Goal: Task Accomplishment & Management: Complete application form

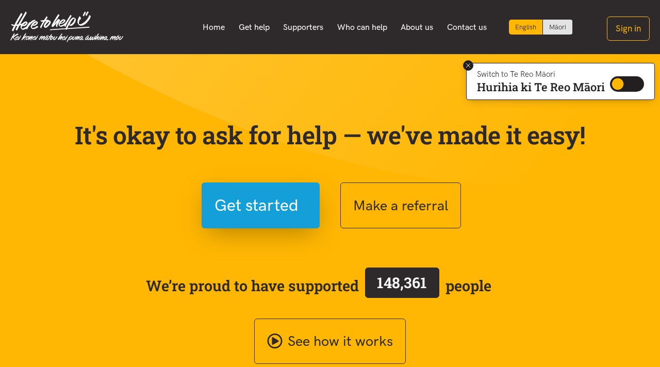
click at [465, 67] on icon at bounding box center [468, 66] width 8 height 8
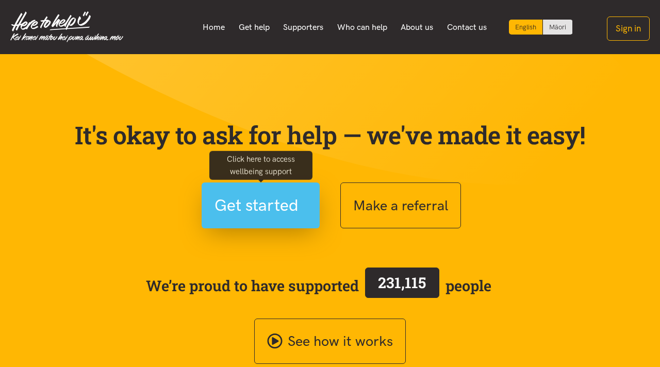
click at [260, 217] on span "Get started" at bounding box center [256, 205] width 84 height 26
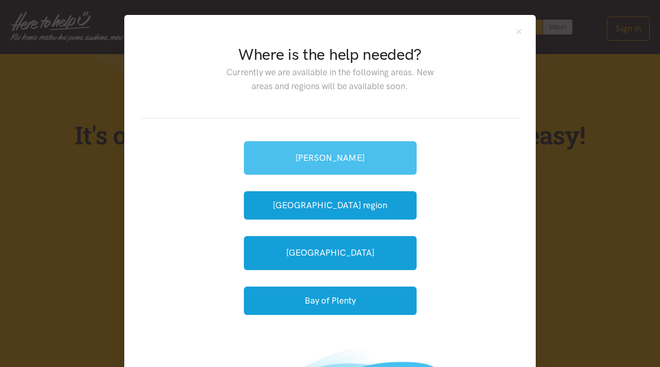
click at [302, 147] on link "[PERSON_NAME]" at bounding box center [330, 157] width 173 height 33
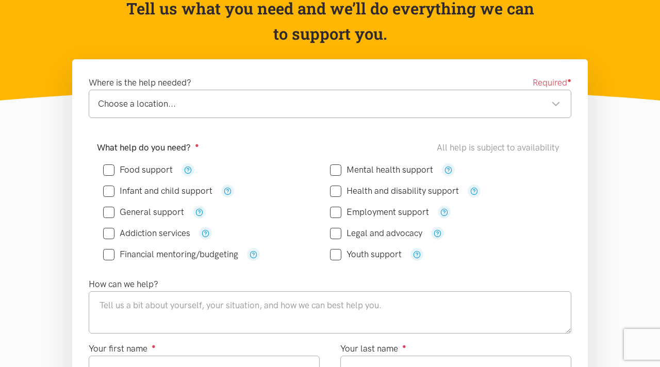
scroll to position [115, 0]
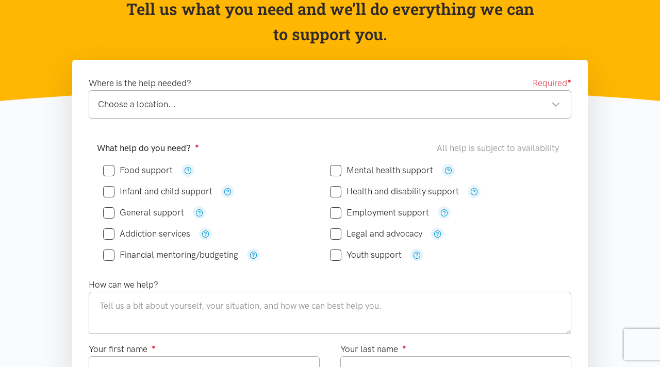
click at [112, 250] on input "Financial mentoring/budgeting" at bounding box center [170, 254] width 135 height 9
checkbox input "true"
click at [108, 172] on input "Food support" at bounding box center [138, 170] width 70 height 9
checkbox input "true"
click at [273, 108] on div "Choose a location..." at bounding box center [329, 104] width 462 height 14
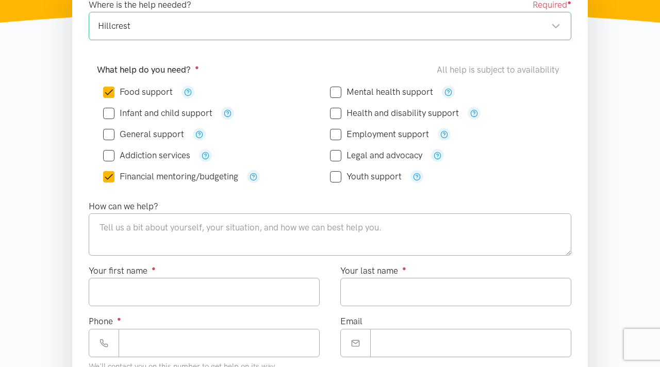
scroll to position [193, 0]
click at [159, 230] on textarea at bounding box center [330, 235] width 482 height 42
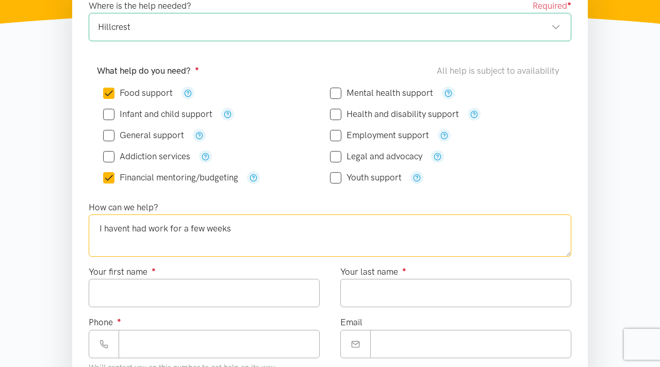
click at [99, 233] on textarea "I havent had work for a few weeks" at bounding box center [330, 235] width 482 height 42
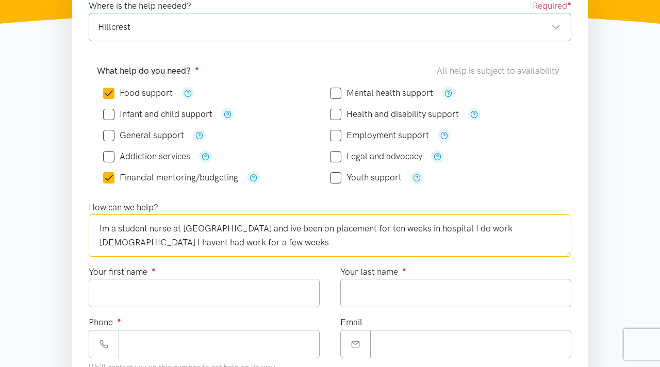
click at [199, 243] on textarea "Im a student nurse at [GEOGRAPHIC_DATA] and ive been on placement for ten weeks…" at bounding box center [330, 235] width 482 height 42
click at [506, 228] on textarea "Im a student nurse at [GEOGRAPHIC_DATA] and ive been on placement for ten weeks…" at bounding box center [330, 235] width 482 height 42
click at [535, 230] on textarea "Im a student nurse at [GEOGRAPHIC_DATA] and ive been on placement for ten weeks…" at bounding box center [330, 235] width 482 height 42
click at [538, 231] on textarea "Im a student nurse at [GEOGRAPHIC_DATA] and ive been on placement for ten weeks…" at bounding box center [330, 235] width 482 height 42
click at [218, 246] on textarea "Im a student nurse at [GEOGRAPHIC_DATA] and ive been on placement for ten weeks…" at bounding box center [330, 235] width 482 height 42
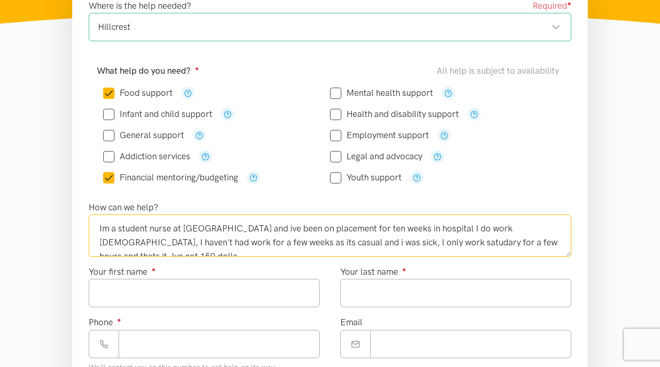
scroll to position [6, 0]
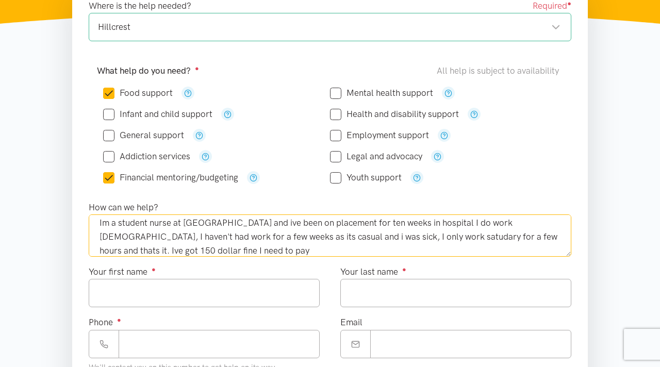
click at [548, 237] on textarea "Im a student nurse at [GEOGRAPHIC_DATA] and ive been on placement for ten weeks…" at bounding box center [330, 235] width 482 height 42
click at [210, 251] on textarea "Im a student nurse at [GEOGRAPHIC_DATA] and ive been on placement for ten weeks…" at bounding box center [330, 235] width 482 height 42
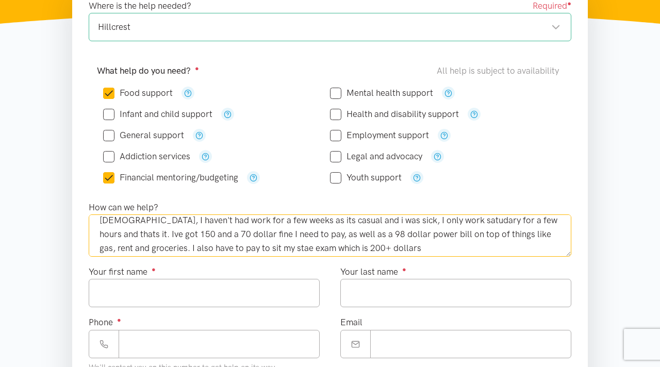
scroll to position [22, 0]
click at [469, 235] on textarea "Im a student nurse at [GEOGRAPHIC_DATA] and ive been on placement for ten weeks…" at bounding box center [330, 235] width 482 height 42
click at [490, 234] on textarea "Im a student nurse at [GEOGRAPHIC_DATA] and ive been on placement for ten weeks…" at bounding box center [330, 235] width 482 height 42
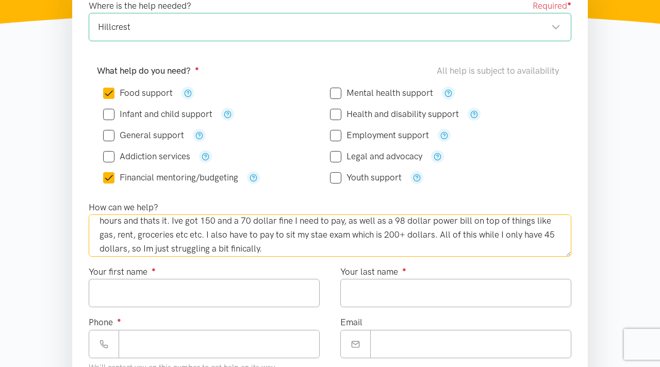
scroll to position [42, 0]
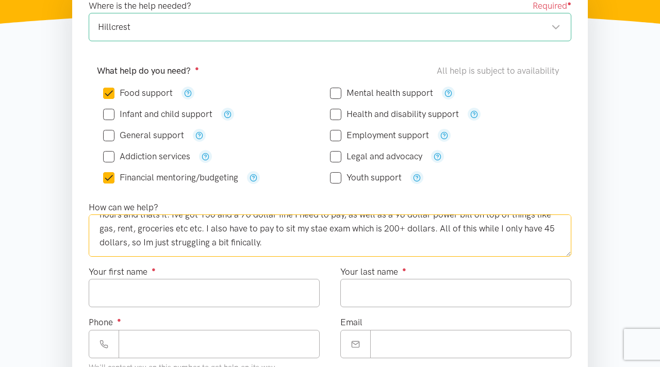
type textarea "Im a student nurse at [GEOGRAPHIC_DATA] and ive been on placement for ten weeks…"
click at [511, 270] on div "Your last name ●" at bounding box center [455, 286] width 231 height 42
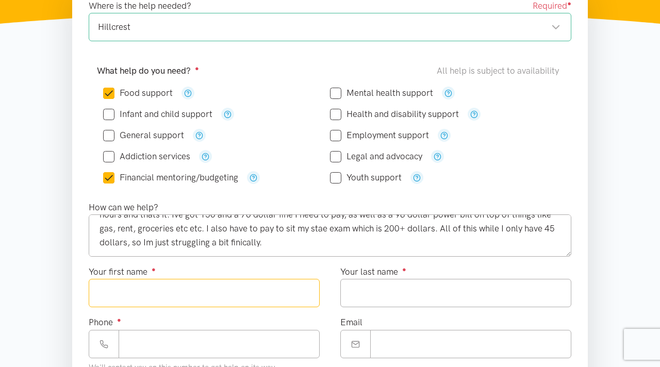
click at [223, 303] on input "Your first name ●" at bounding box center [204, 293] width 231 height 28
type input "*****"
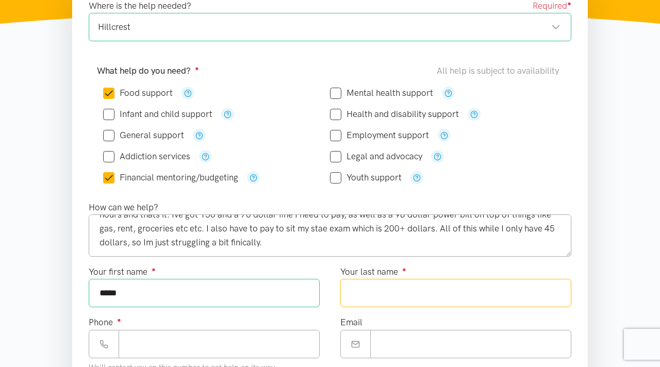
click at [458, 305] on input "Your last name ●" at bounding box center [455, 293] width 231 height 28
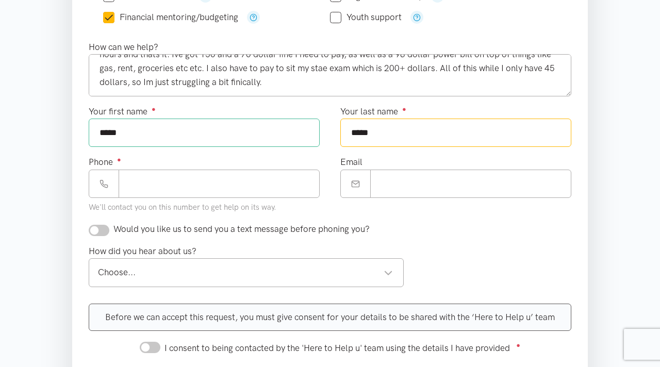
scroll to position [353, 0]
type input "*****"
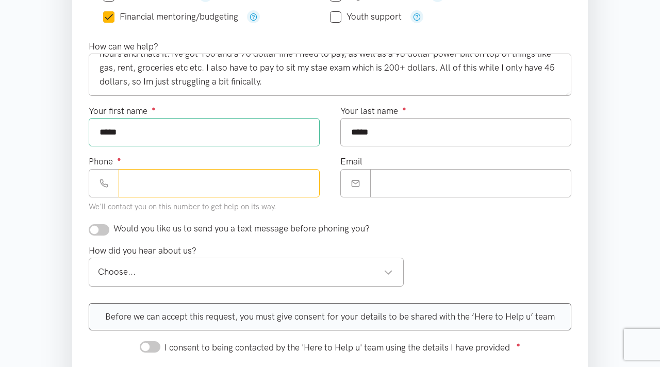
click at [299, 197] on input "Phone ●" at bounding box center [219, 183] width 201 height 28
type input "**********"
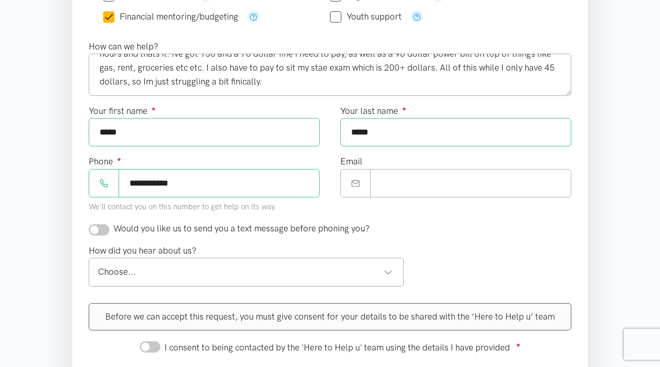
click at [452, 168] on div "Email" at bounding box center [455, 176] width 231 height 42
click at [451, 185] on input "Email" at bounding box center [470, 183] width 201 height 28
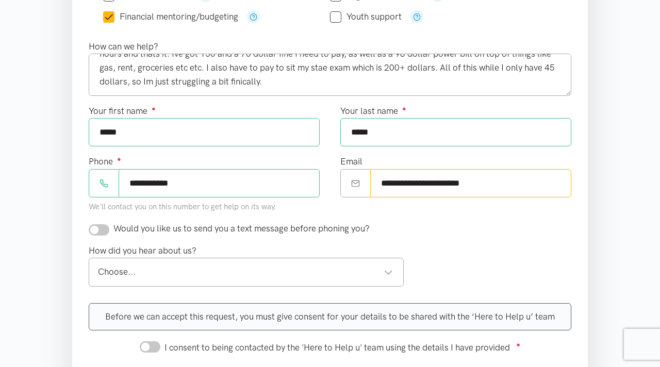
click at [383, 279] on div "Choose... Choose..." at bounding box center [246, 272] width 315 height 28
type input "**********"
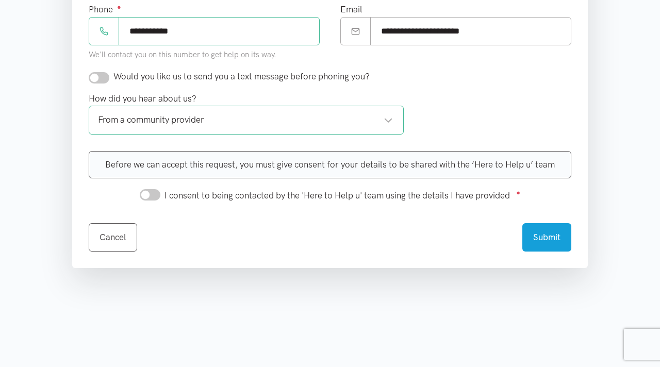
scroll to position [485, 0]
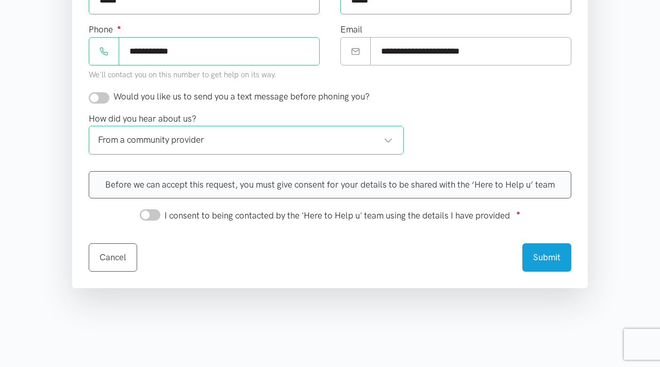
click at [146, 214] on input "I consent to being contacted by the 'Here to Help u' team using the details I h…" at bounding box center [150, 214] width 21 height 11
checkbox input "true"
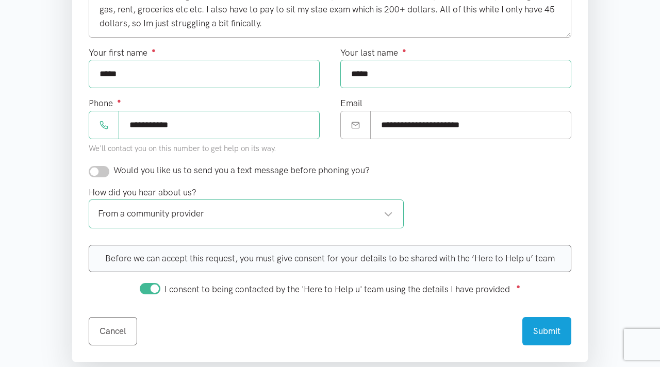
scroll to position [411, 0]
click at [93, 171] on input "checkbox" at bounding box center [99, 171] width 21 height 11
checkbox input "true"
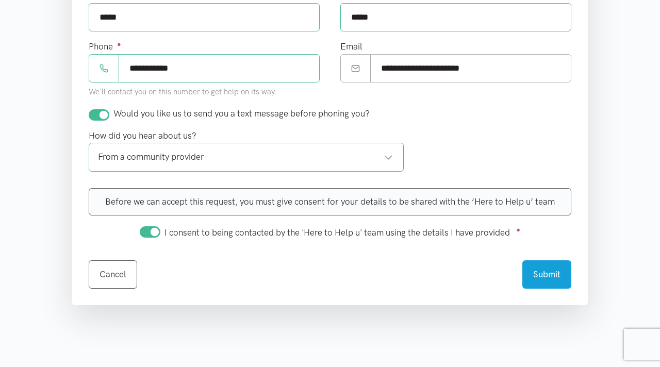
scroll to position [470, 0]
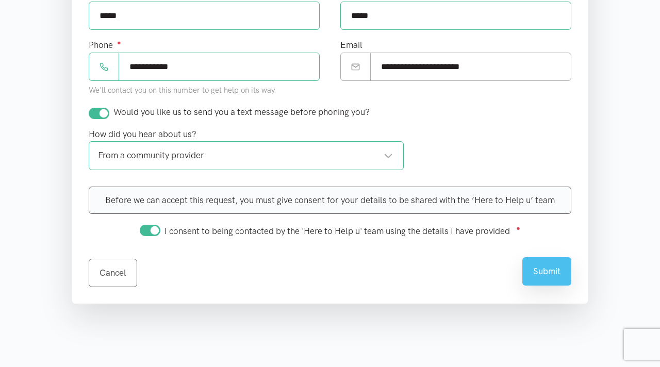
click at [550, 275] on button "Submit" at bounding box center [546, 271] width 49 height 28
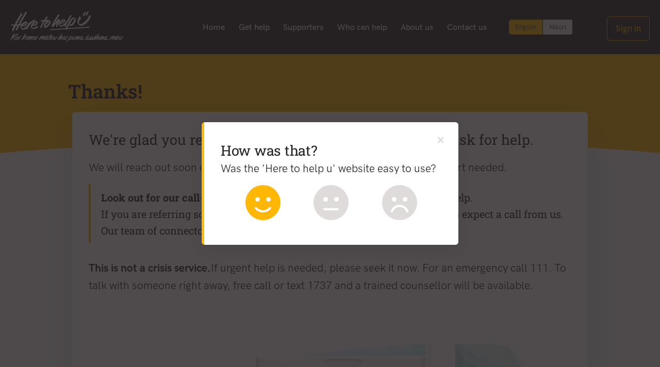
click at [269, 196] on icon at bounding box center [262, 202] width 35 height 35
